Goal: Check status: Check status

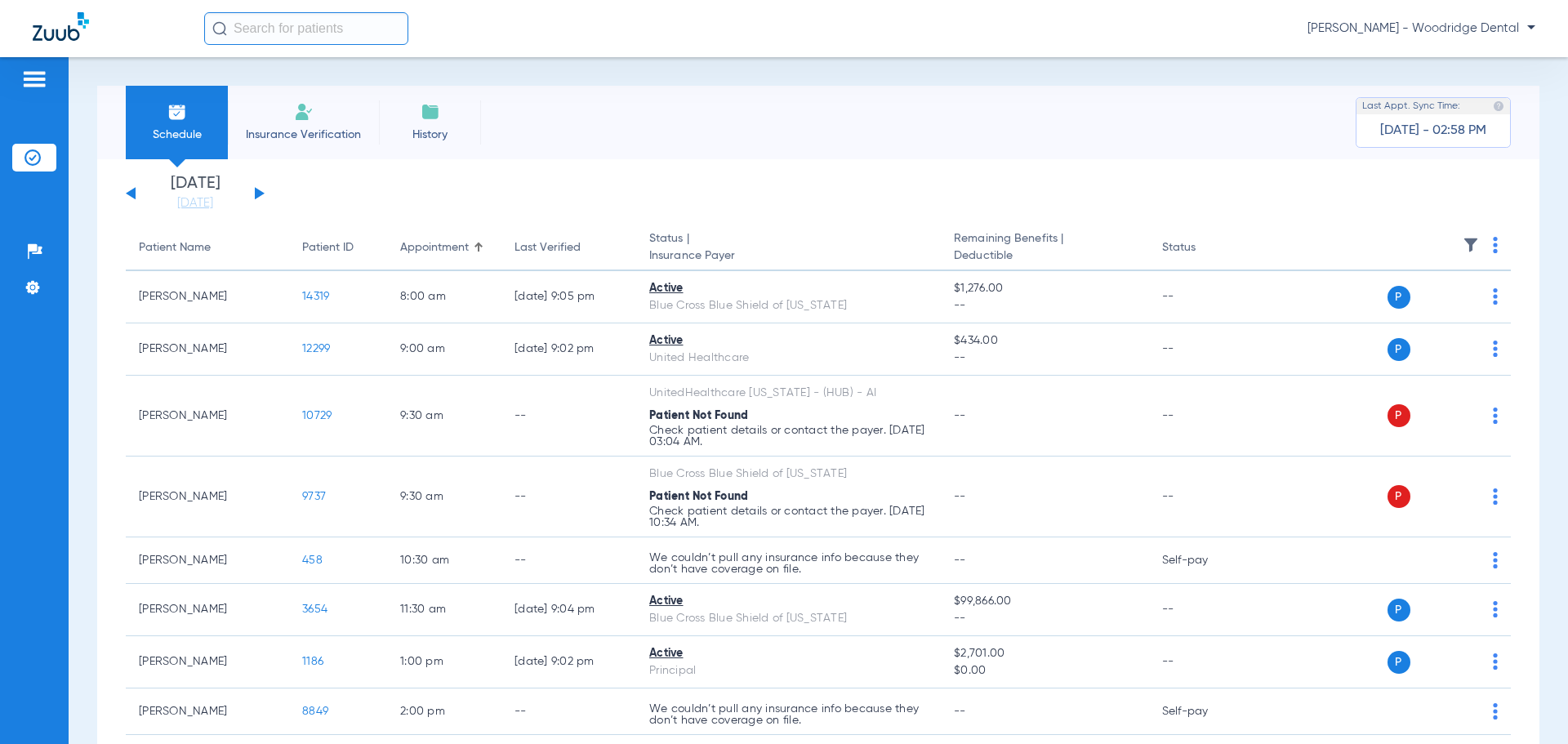
click at [252, 192] on div "[DATE] [DATE] [DATE] [DATE] [DATE] [DATE] [DATE] [DATE] [DATE] [DATE] [DATE] [D…" at bounding box center [195, 193] width 139 height 36
click at [258, 192] on button at bounding box center [259, 192] width 10 height 12
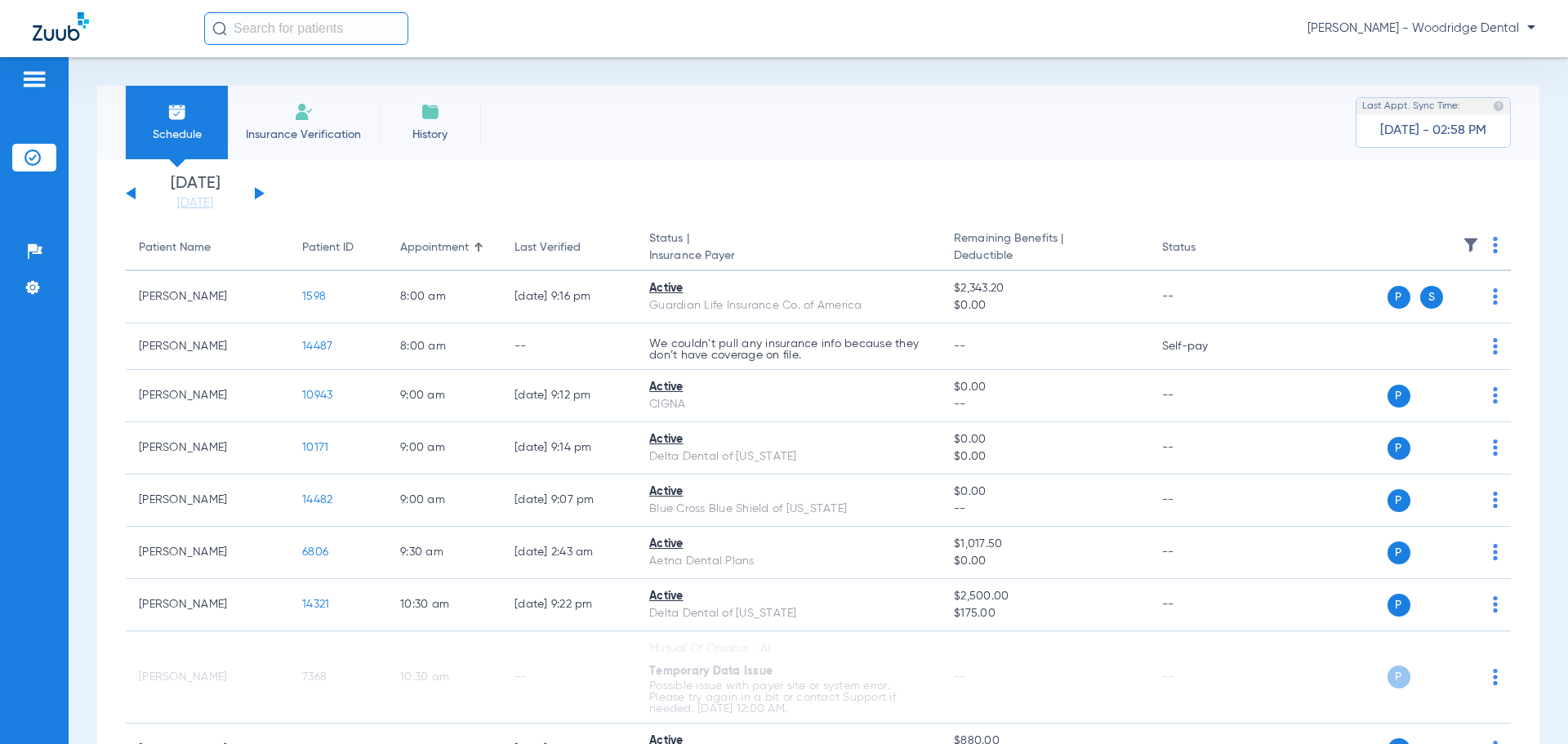
click at [258, 192] on button at bounding box center [259, 192] width 10 height 12
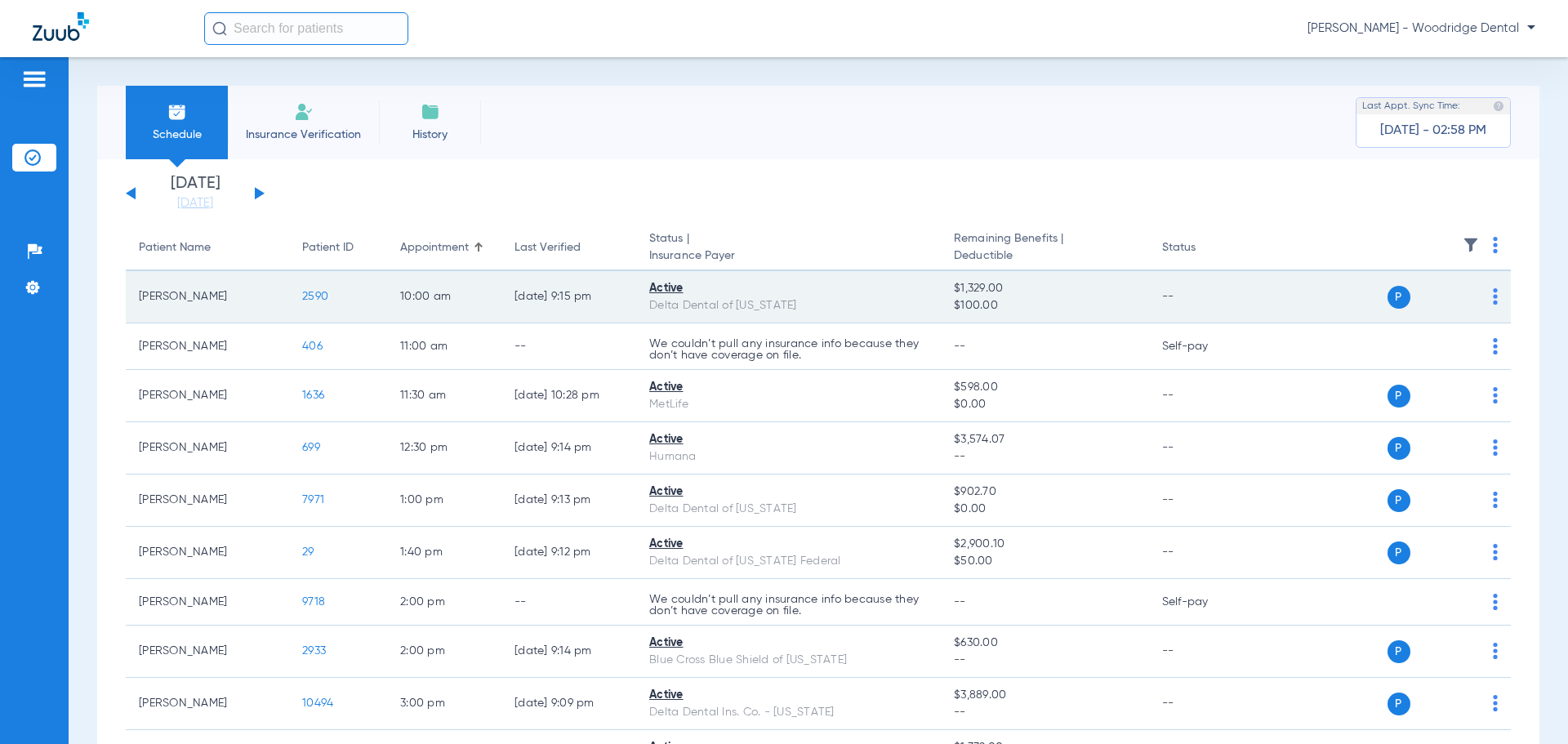
click at [314, 293] on span "2590" at bounding box center [315, 296] width 27 height 11
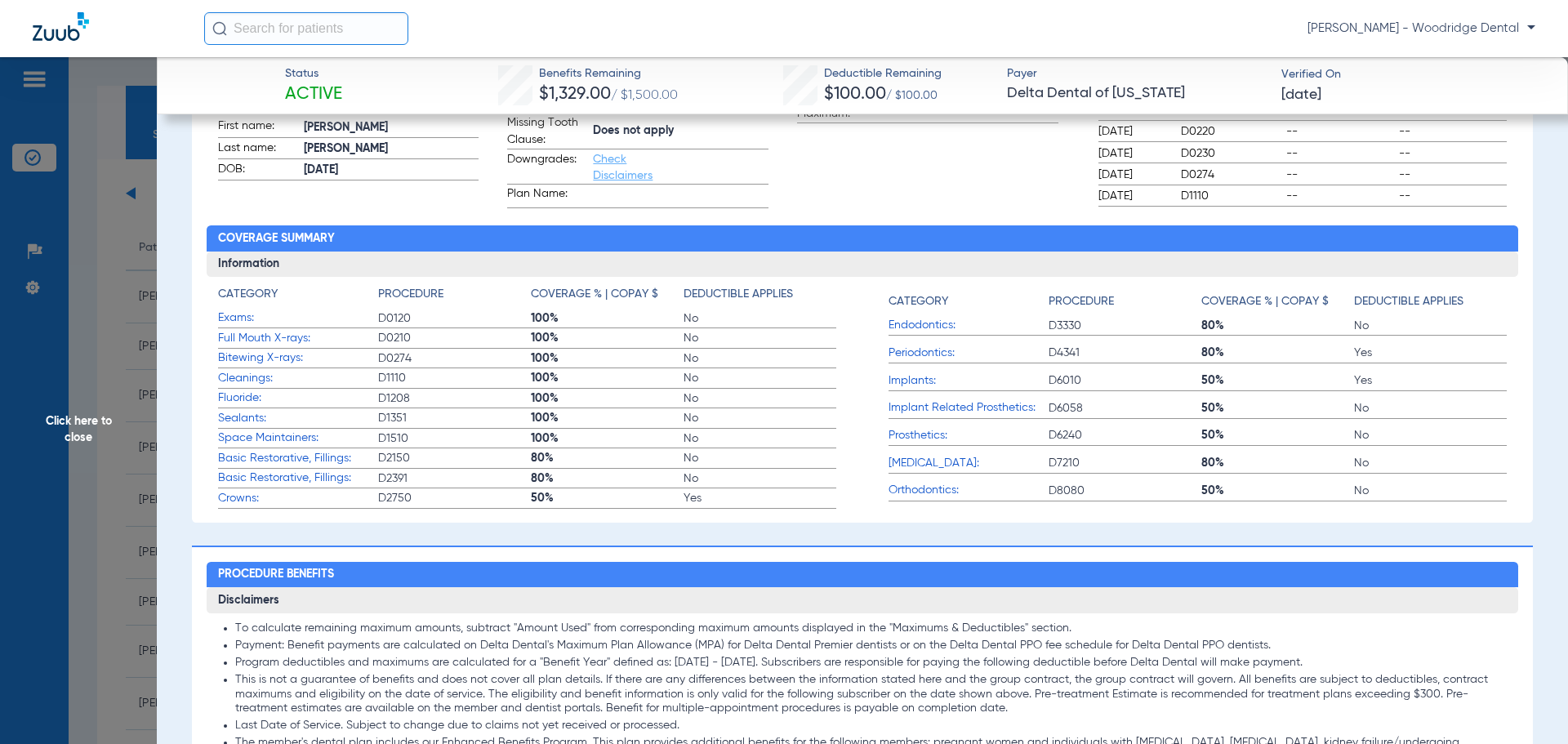
scroll to position [377, 0]
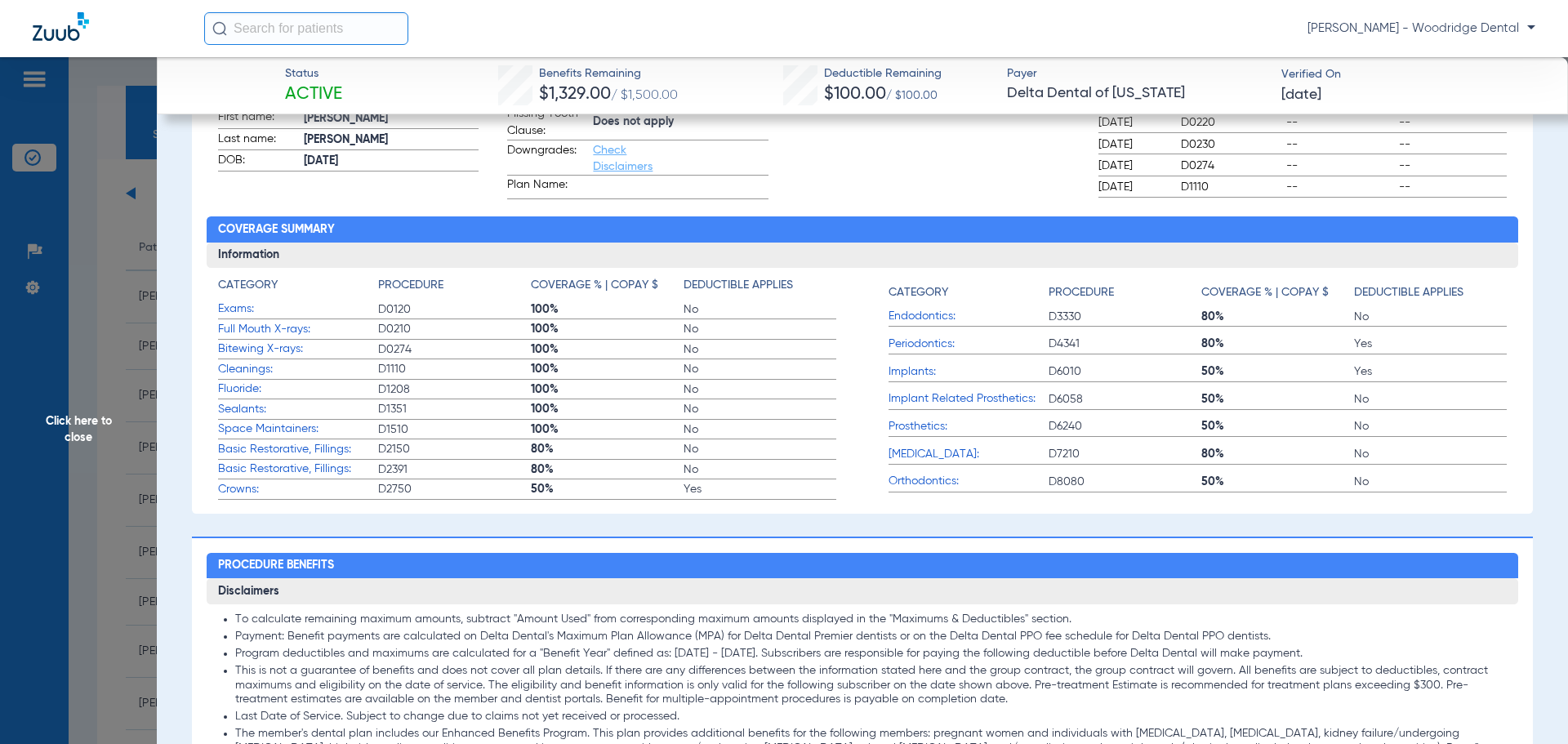
click at [1226, 486] on span "50%" at bounding box center [1277, 482] width 153 height 16
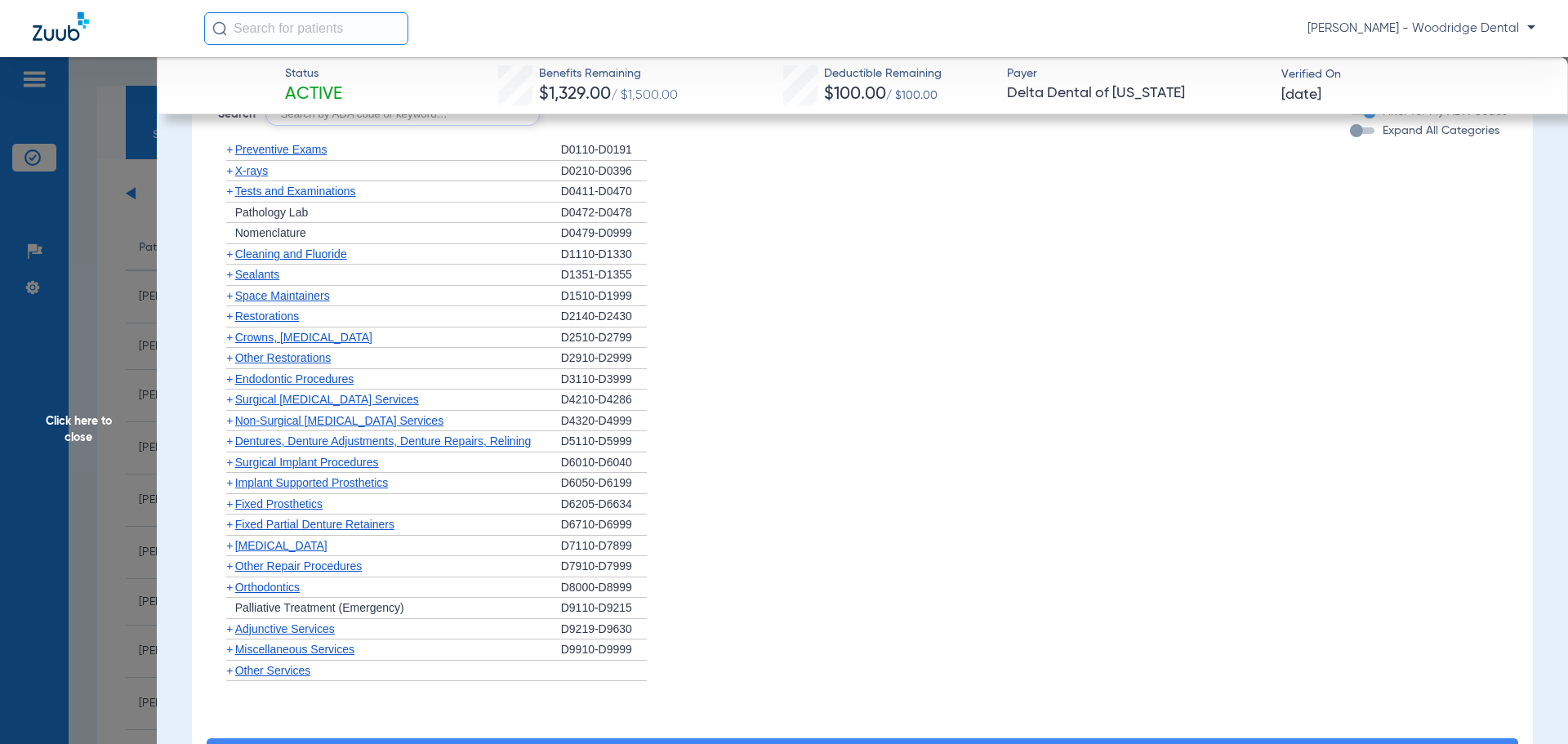
scroll to position [1254, 0]
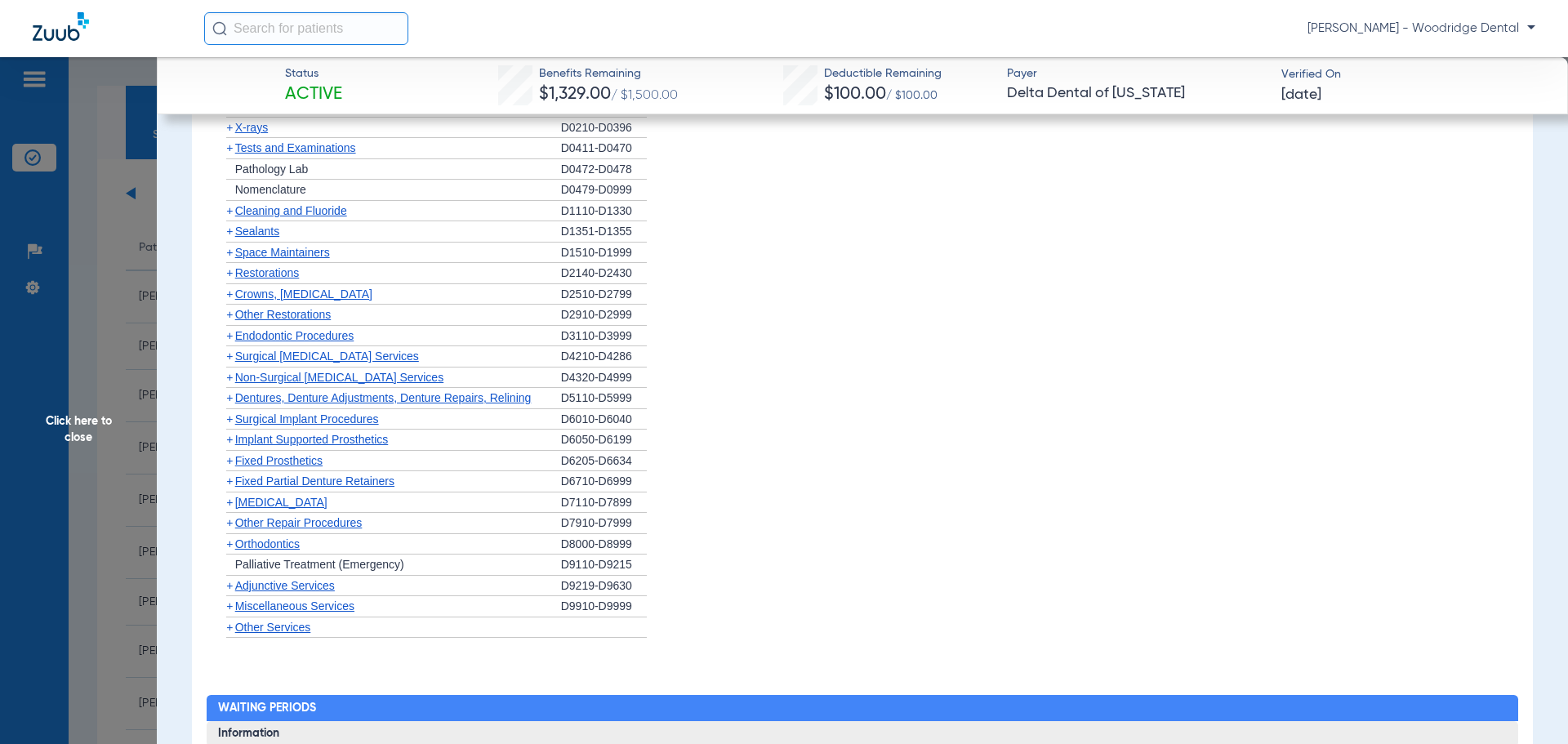
click at [227, 548] on span "+" at bounding box center [229, 544] width 6 height 13
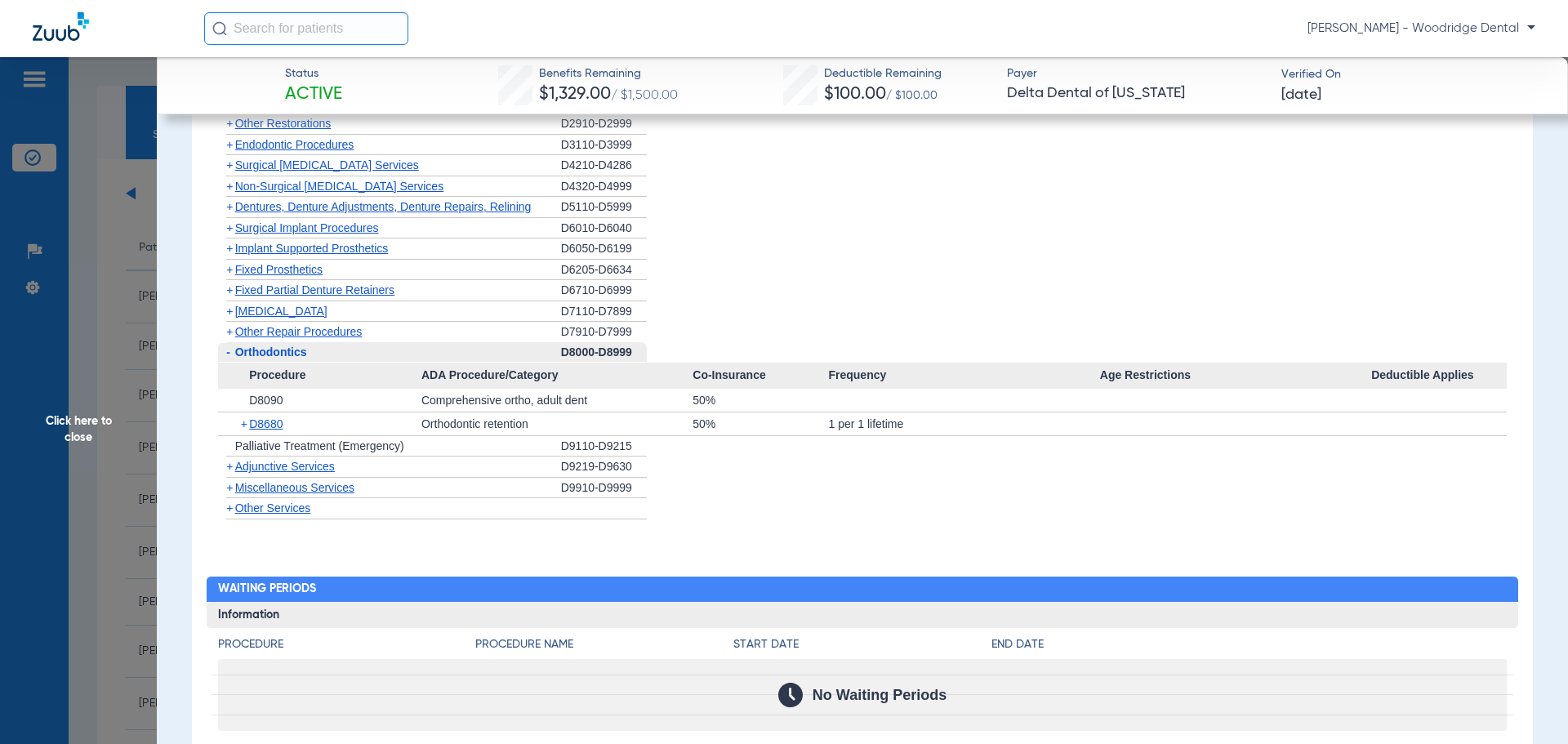
scroll to position [1508, 0]
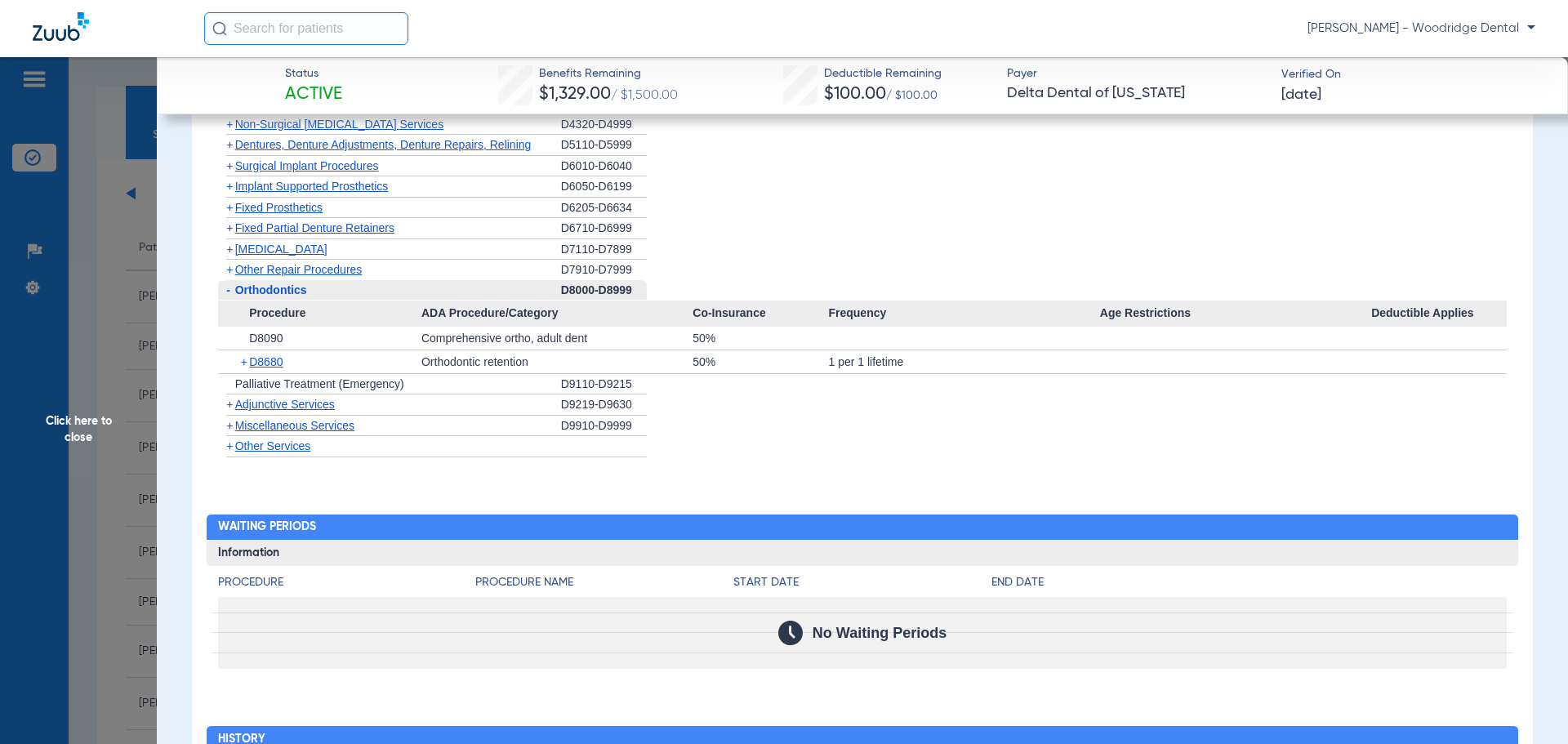
click at [233, 426] on span "+" at bounding box center [229, 425] width 6 height 13
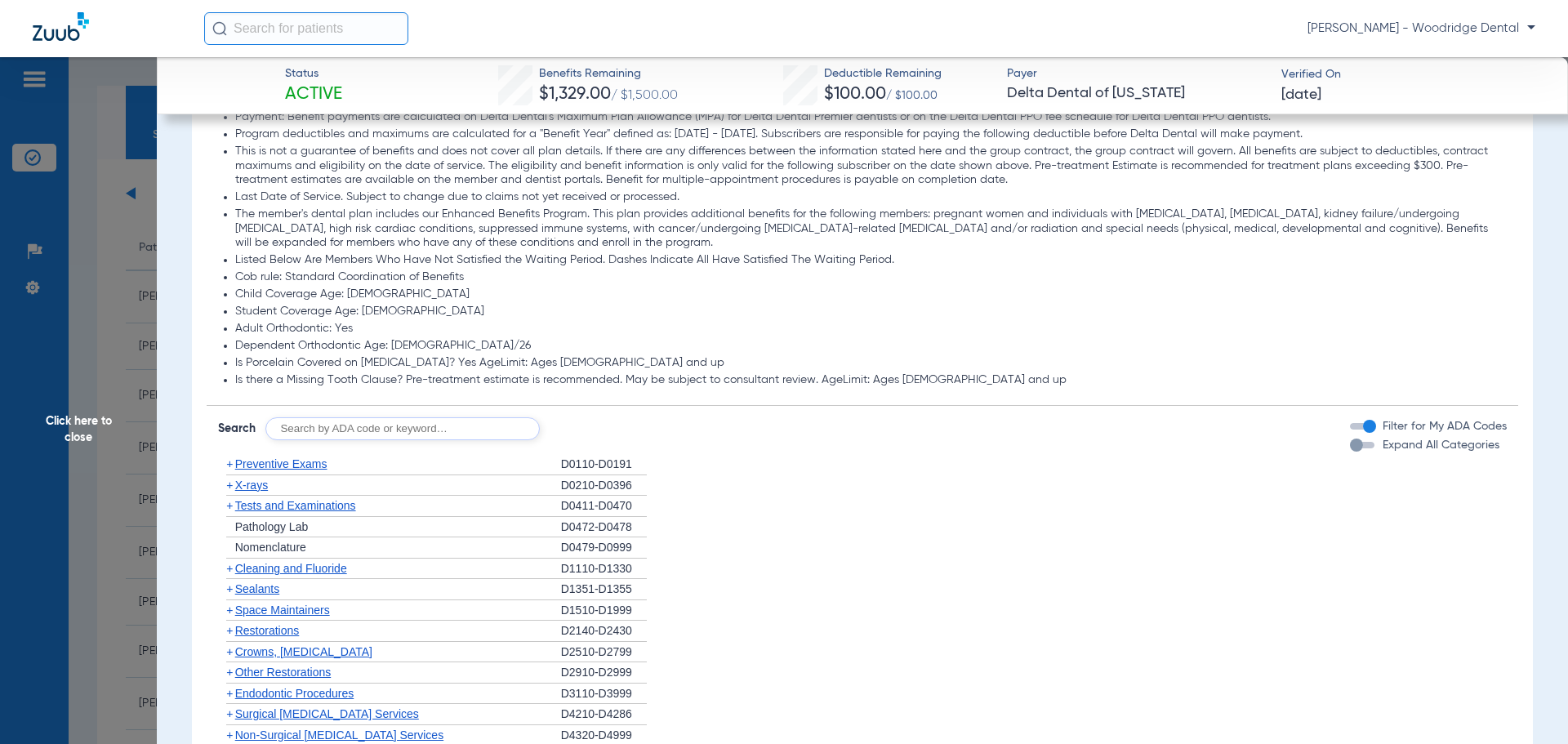
scroll to position [909, 0]
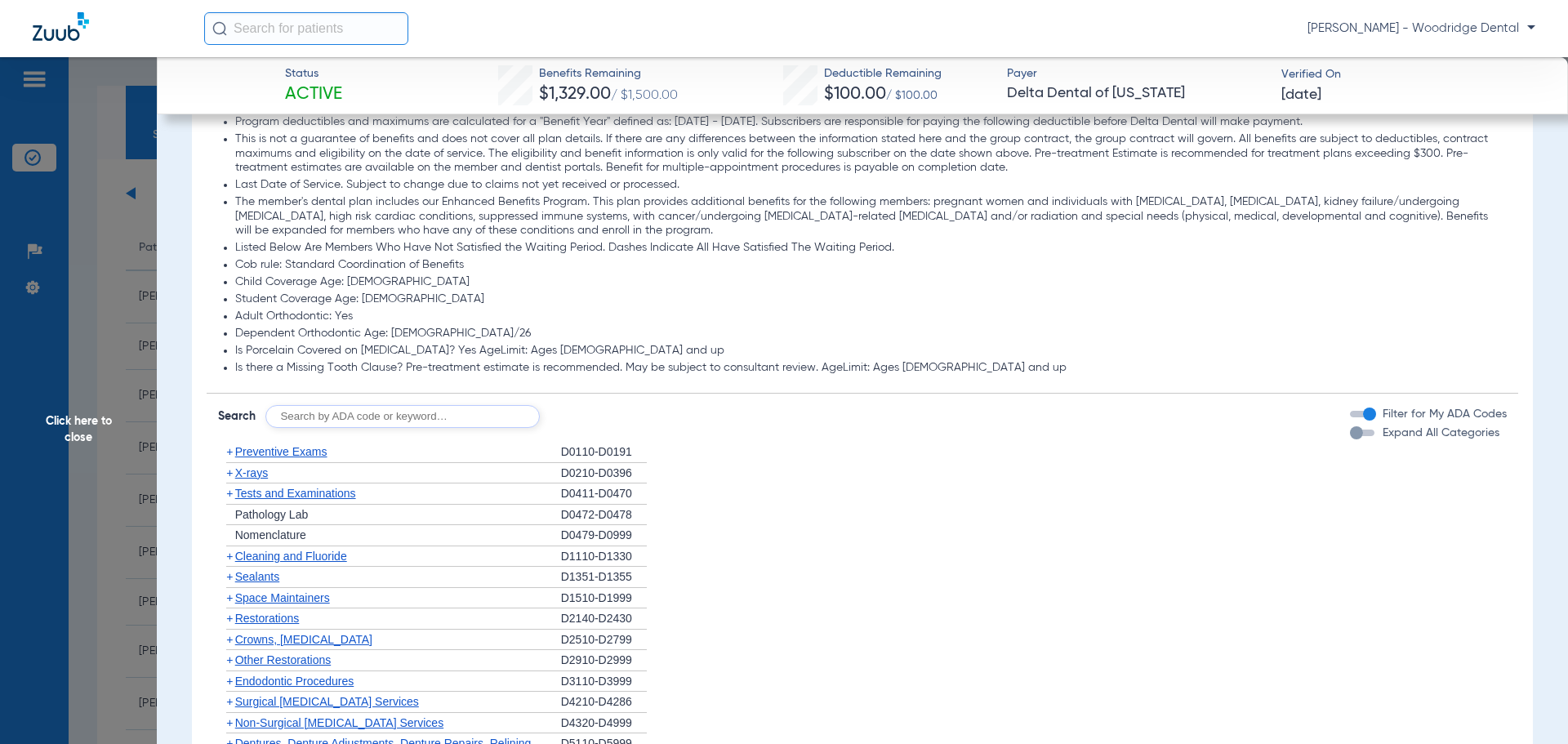
drag, startPoint x: 302, startPoint y: 424, endPoint x: 121, endPoint y: 436, distance: 181.4
click at [262, 434] on div "Disclaimers To calculate remaining maximum amounts, subtract "Amount Used" from…" at bounding box center [863, 605] width 1312 height 1117
type input "D9944"
click at [604, 422] on button "Search" at bounding box center [600, 416] width 64 height 23
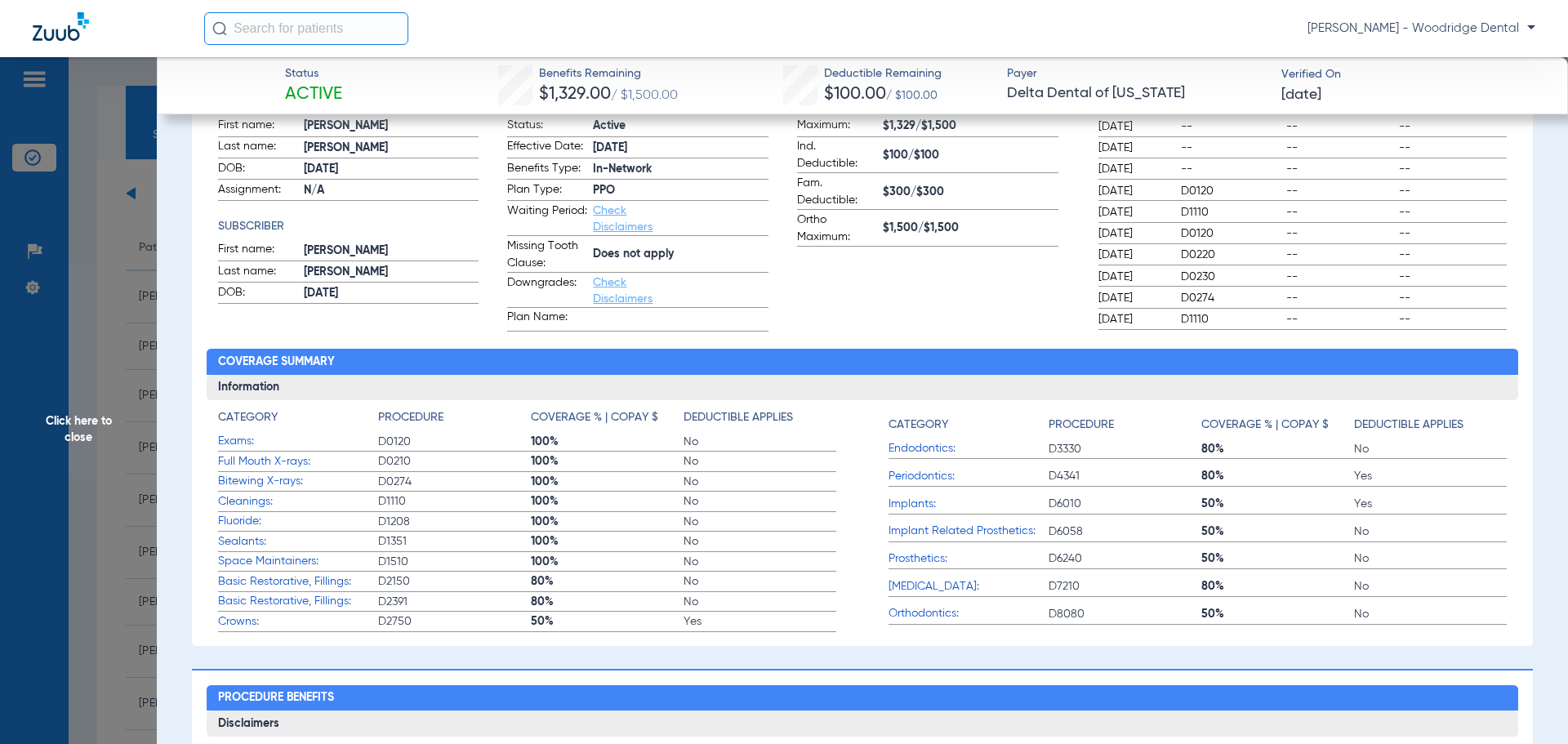
scroll to position [0, 0]
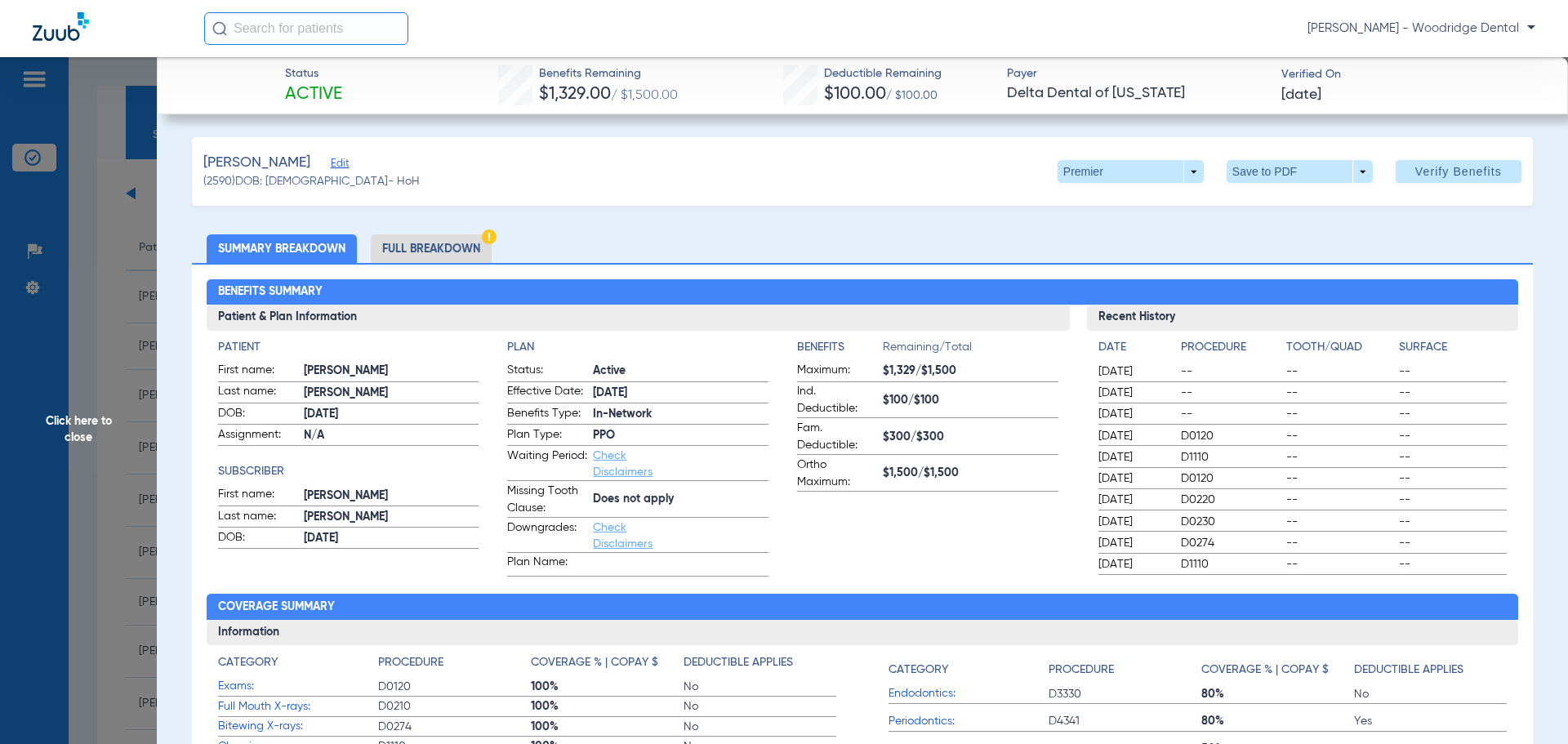
click at [420, 245] on li "Full Breakdown" at bounding box center [431, 248] width 121 height 28
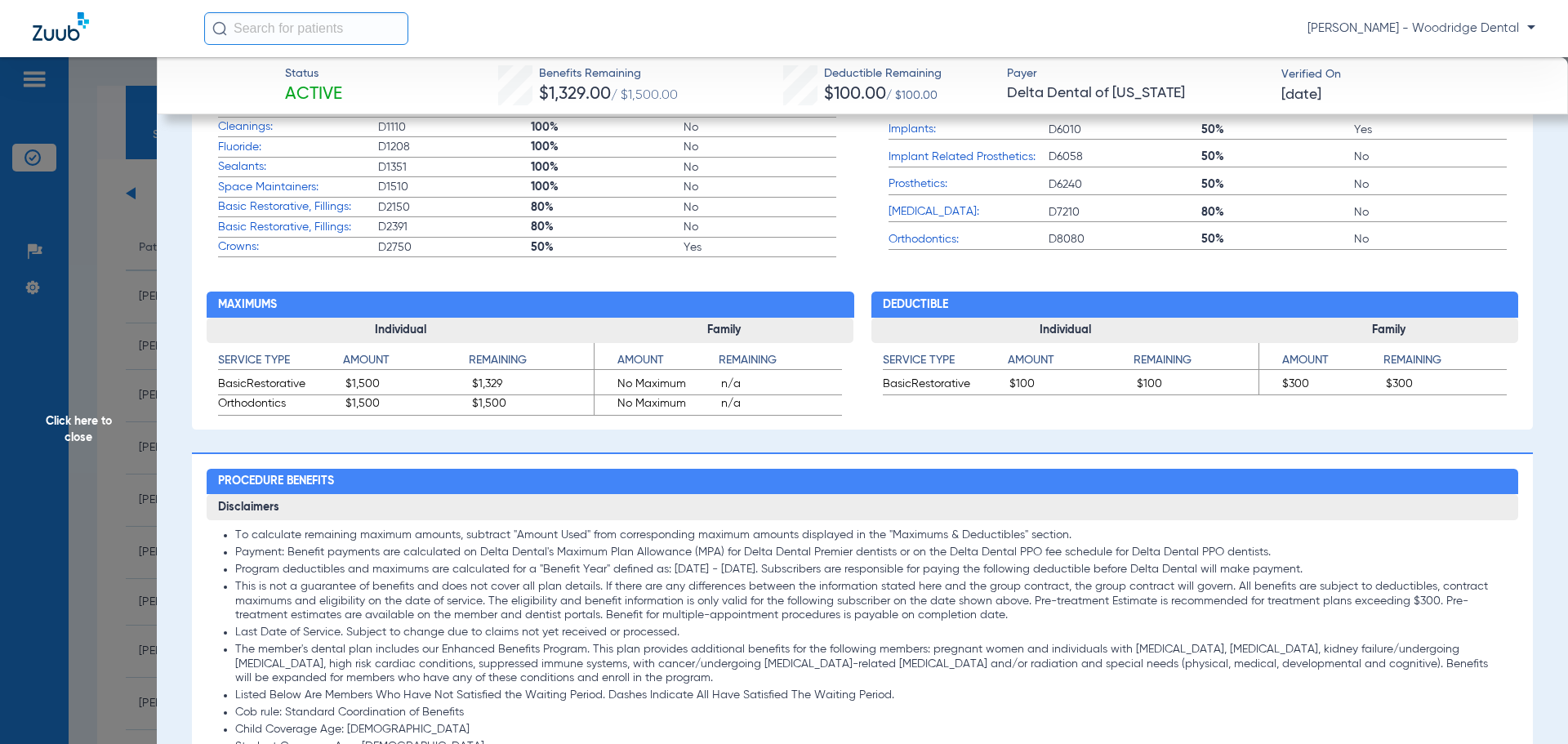
scroll to position [792, 0]
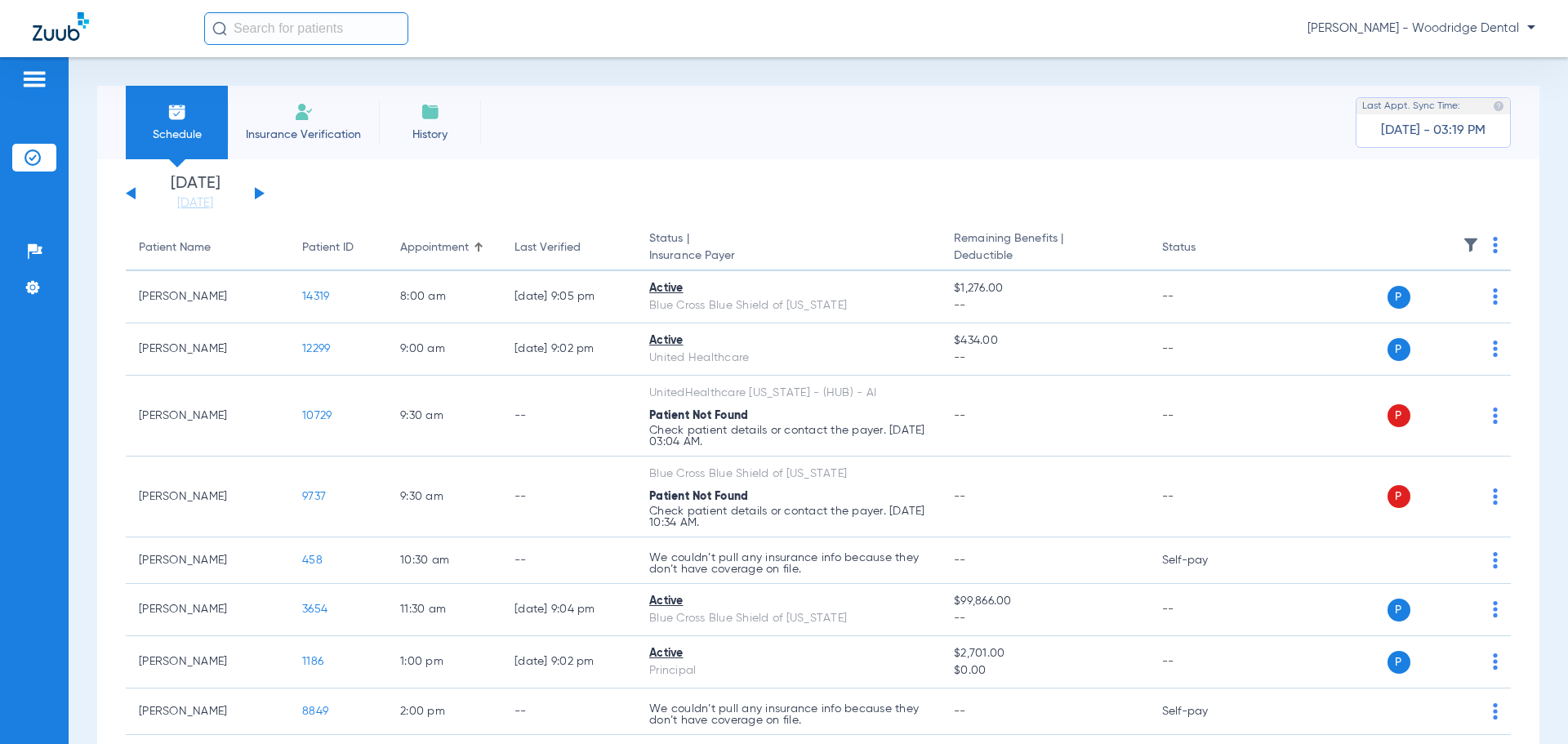
click at [258, 192] on button at bounding box center [259, 192] width 10 height 12
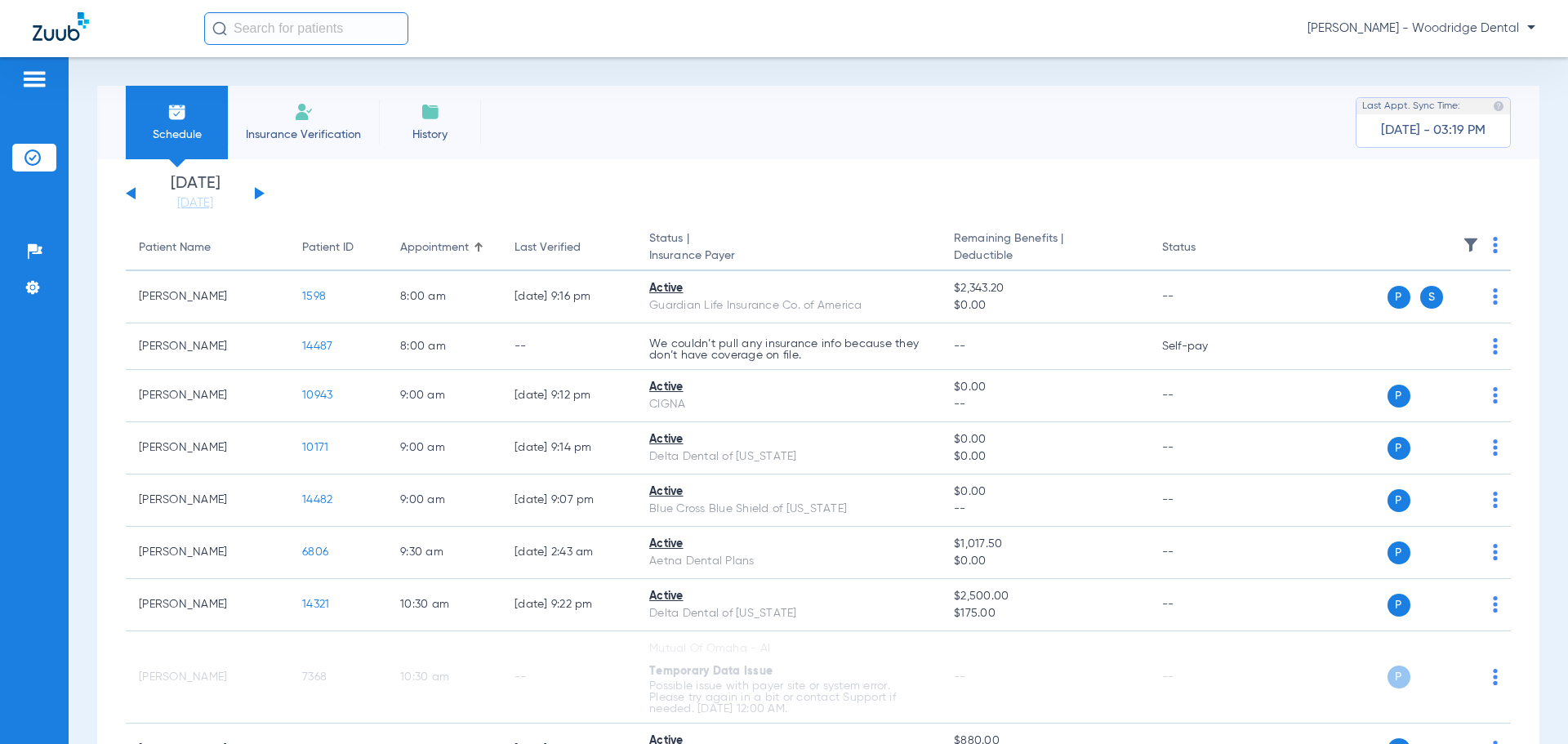
click at [258, 192] on button at bounding box center [259, 192] width 10 height 12
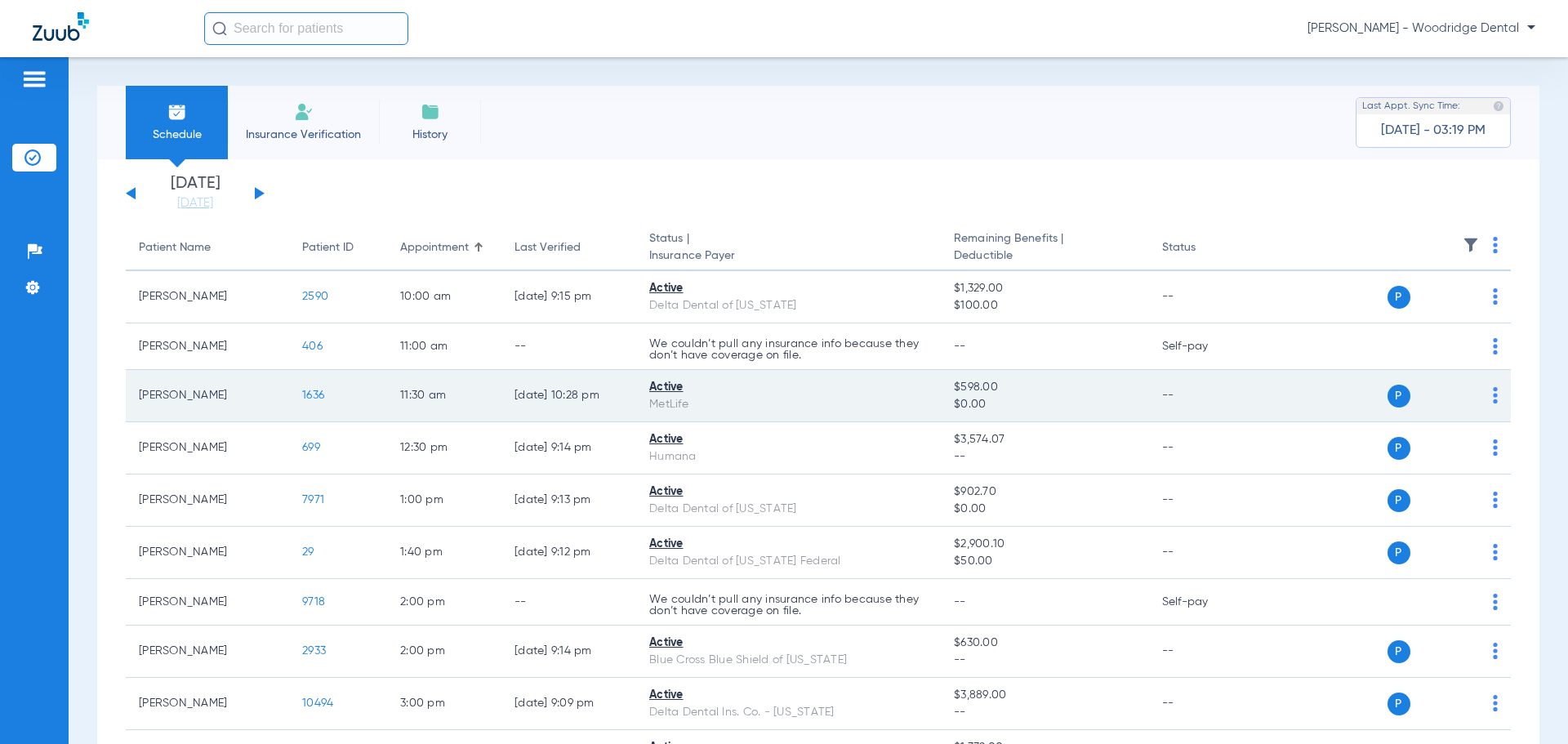
click at [315, 401] on span "1636" at bounding box center [313, 395] width 22 height 11
